Goal: Transaction & Acquisition: Purchase product/service

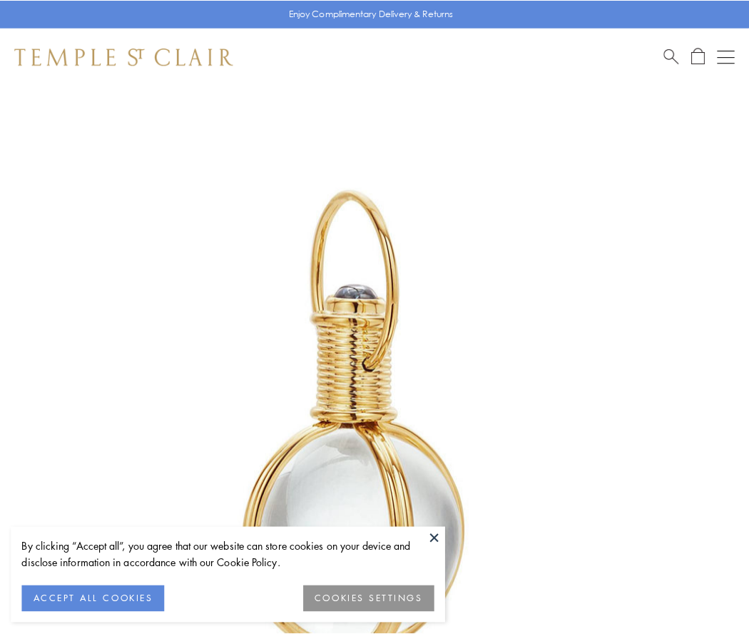
scroll to position [372, 0]
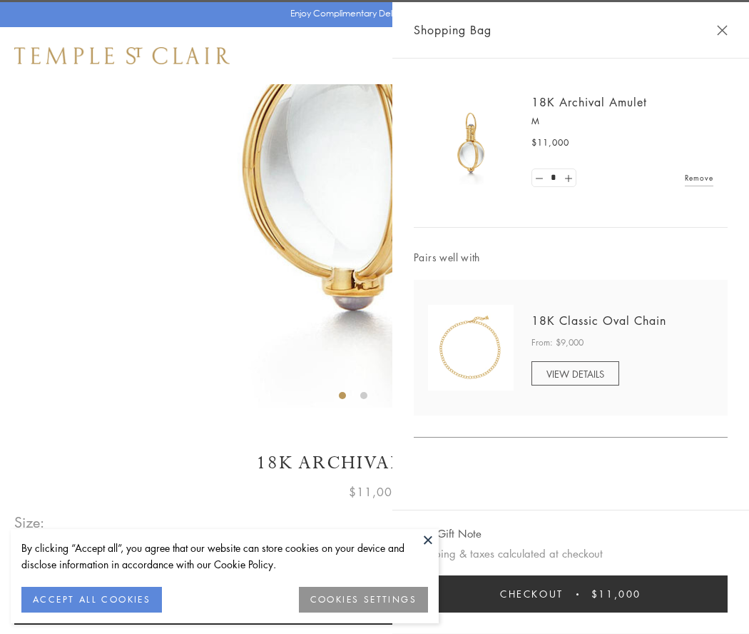
click at [571, 594] on button "Checkout $11,000" at bounding box center [571, 593] width 314 height 37
